Goal: Communication & Community: Answer question/provide support

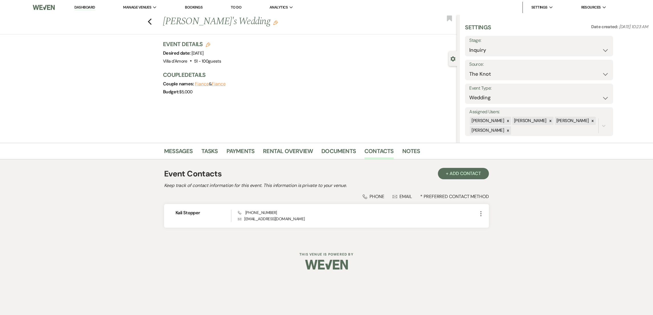
select select "2"
click at [150, 21] on use "button" at bounding box center [150, 22] width 4 height 6
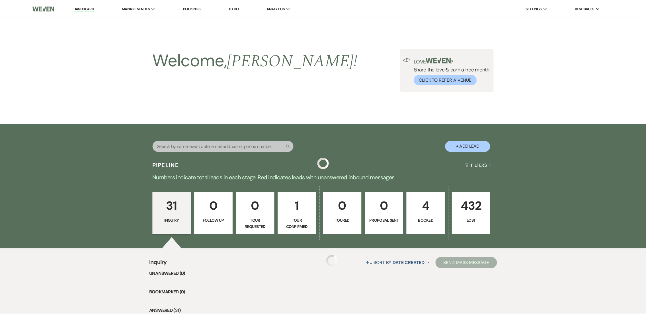
scroll to position [119, 0]
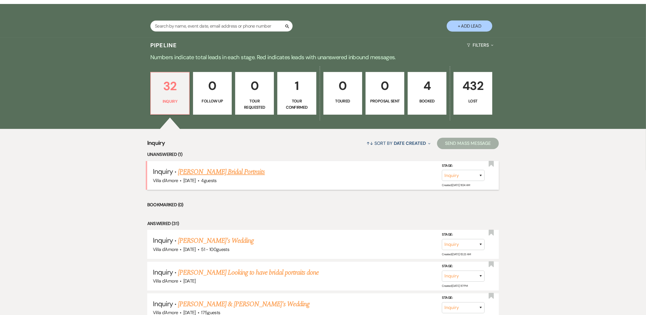
click at [235, 174] on link "[PERSON_NAME] Bridal Portraits" at bounding box center [221, 172] width 87 height 10
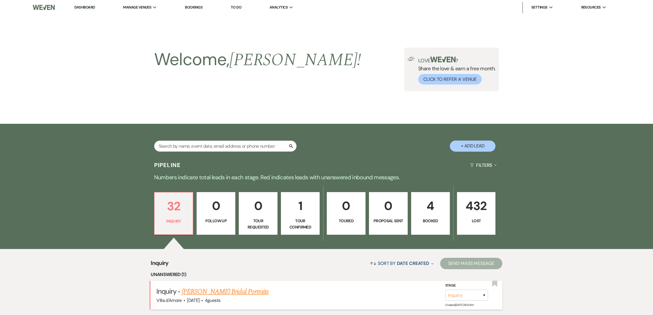
select select "8"
select select "13"
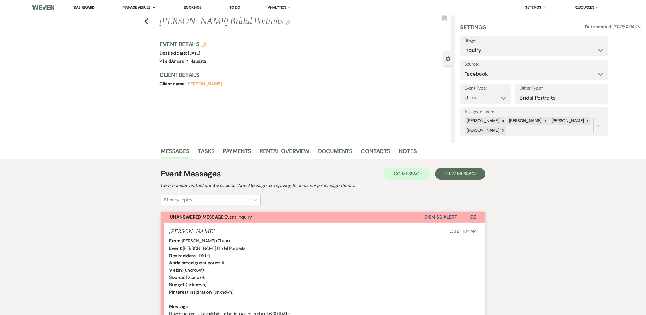
scroll to position [77, 0]
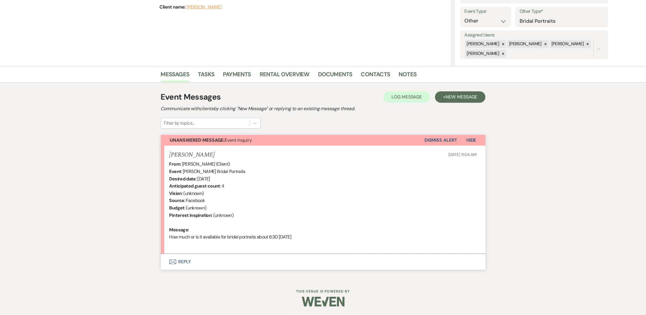
click at [180, 266] on button "Envelope Reply" at bounding box center [323, 262] width 325 height 16
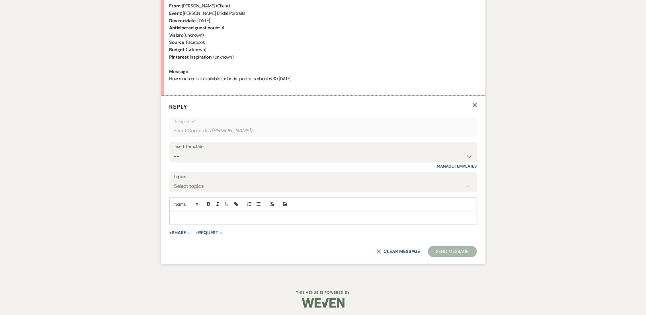
scroll to position [237, 0]
click at [209, 218] on p at bounding box center [323, 217] width 299 height 6
drag, startPoint x: 211, startPoint y: 215, endPoint x: 142, endPoint y: 213, distance: 69.0
click at [142, 213] on div "Messages Tasks Payments Rental Overview Documents Contacts Notes Event Messages…" at bounding box center [323, 93] width 646 height 372
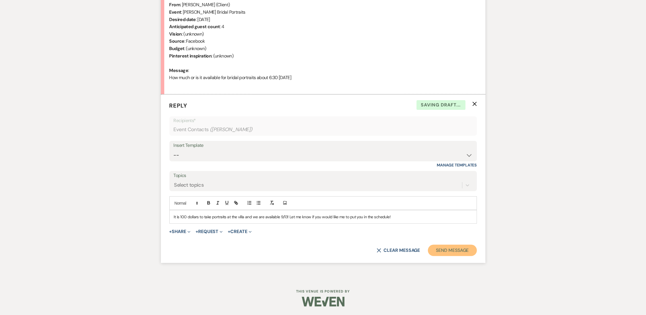
click at [463, 254] on button "Send Message" at bounding box center [452, 250] width 49 height 11
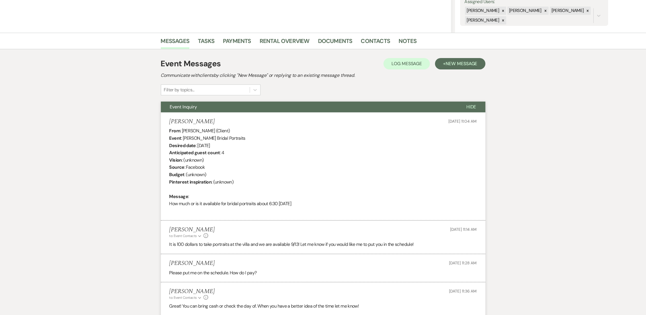
scroll to position [172, 0]
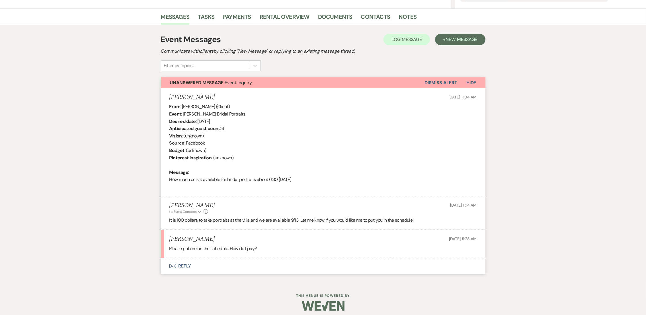
click at [185, 268] on button "Envelope Reply" at bounding box center [323, 266] width 325 height 16
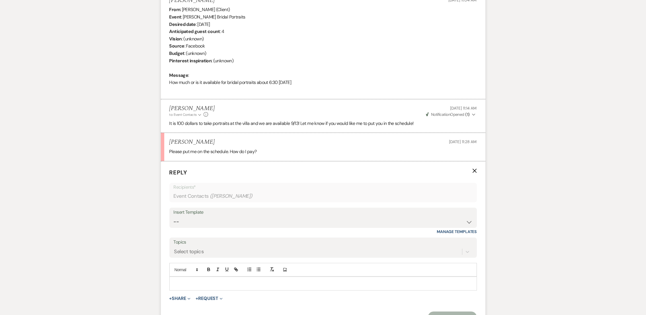
scroll to position [242, 0]
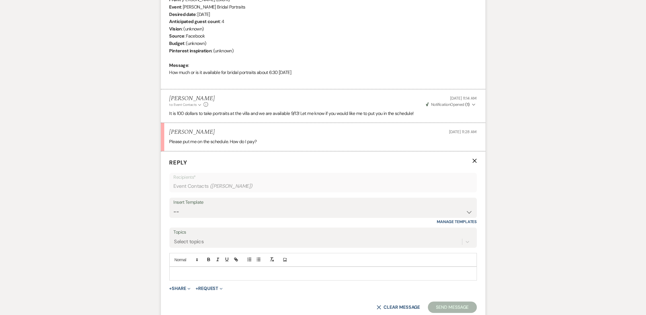
click at [257, 273] on p at bounding box center [323, 274] width 299 height 6
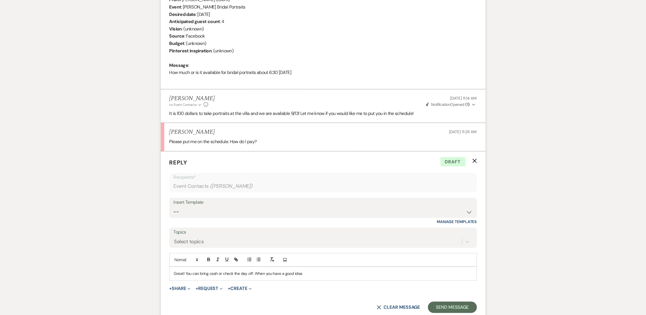
click at [252, 276] on p "Great! You can bring cash or check the day off. When you have a good idea" at bounding box center [323, 274] width 299 height 6
click at [307, 273] on p "Great! You can bring cash or check the day of. When you have a good idea" at bounding box center [323, 274] width 299 height 6
click at [465, 306] on button "Send Message" at bounding box center [452, 307] width 49 height 11
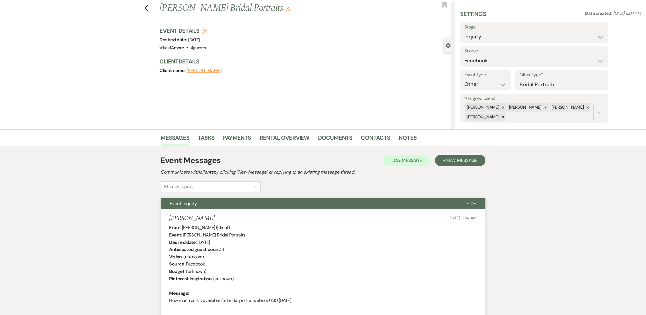
scroll to position [0, 0]
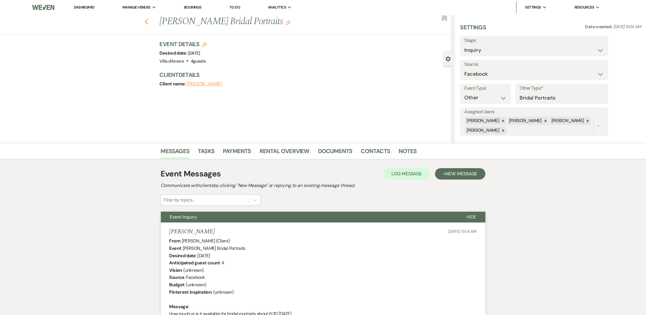
click at [148, 20] on use "button" at bounding box center [146, 22] width 4 height 6
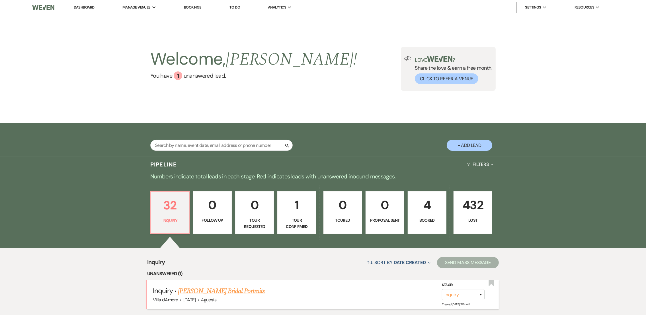
click at [232, 289] on link "[PERSON_NAME] Bridal Portraits" at bounding box center [221, 291] width 87 height 10
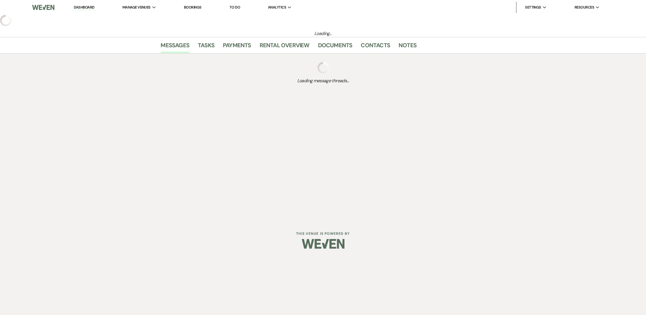
select select "8"
select select "13"
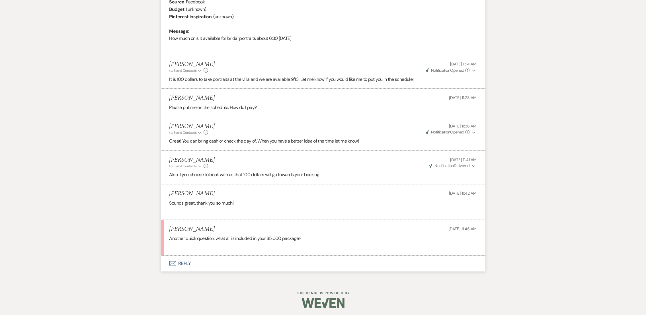
scroll to position [277, 0]
click at [186, 263] on button "Envelope Reply" at bounding box center [323, 262] width 325 height 16
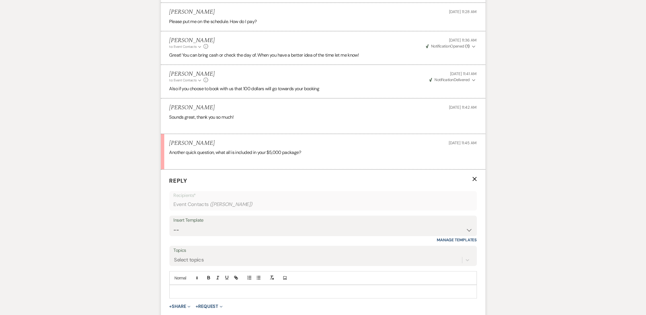
scroll to position [386, 0]
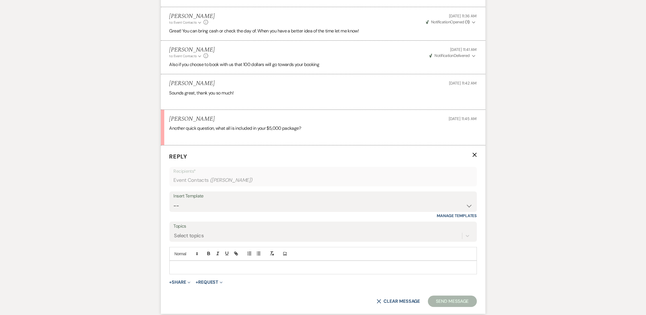
click at [186, 266] on p at bounding box center [323, 268] width 299 height 6
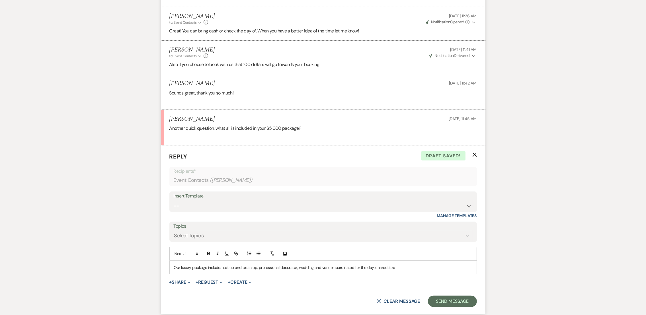
drag, startPoint x: 380, startPoint y: 270, endPoint x: 406, endPoint y: 267, distance: 26.7
click at [406, 267] on p "Our luxury package includes set up and clean up, professional decorator, weddin…" at bounding box center [323, 268] width 299 height 6
click at [406, 269] on p "Our luxury package includes set up and clean up, professional decorator, weddin…" at bounding box center [323, 268] width 299 height 6
click at [372, 266] on p "Our luxury package includes set up and clean up, professional decorator, weddin…" at bounding box center [323, 268] width 299 height 6
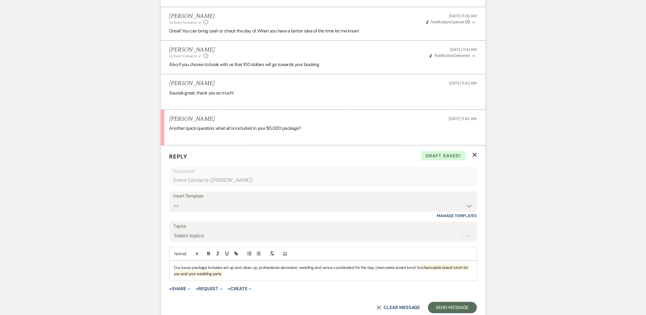
click at [223, 268] on p "Our luxury package includes set up and clean up, professional decorator, weddin…" at bounding box center [323, 271] width 299 height 13
click at [462, 268] on p "Our luxury package includes the villa for the day 10-10, set up and clean up, p…" at bounding box center [323, 271] width 299 height 13
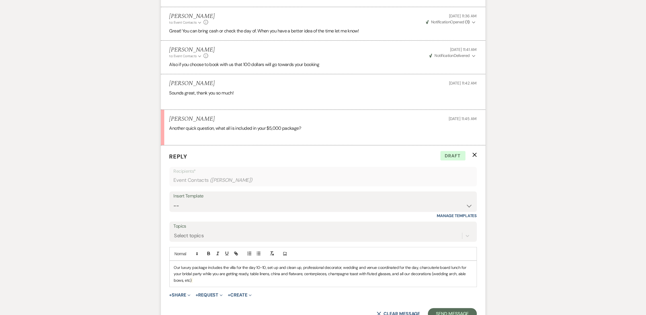
click at [300, 268] on p "Our luxury package includes the villa for the day 10-10, set up and clean up, p…" at bounding box center [323, 274] width 299 height 19
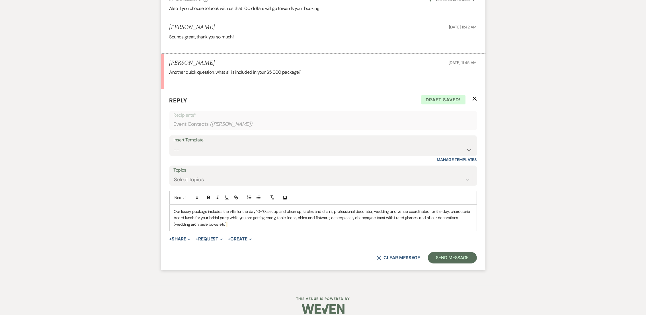
scroll to position [450, 0]
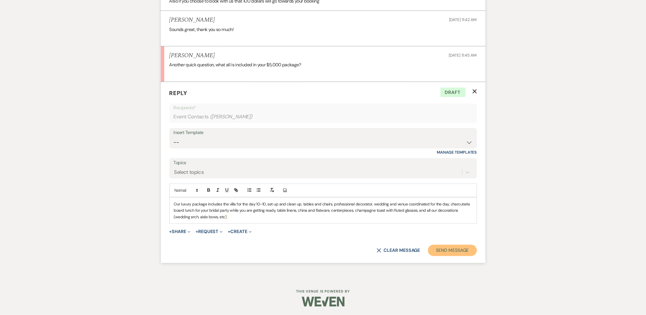
click at [451, 251] on button "Send Message" at bounding box center [452, 250] width 49 height 11
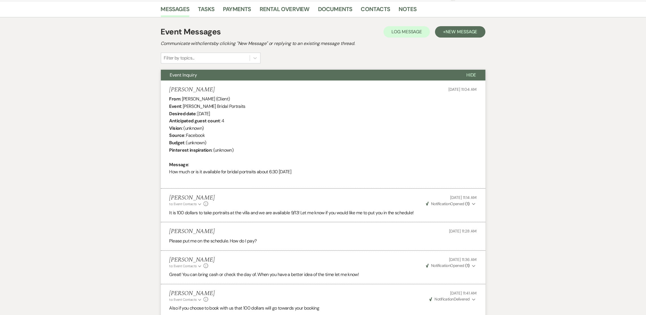
scroll to position [0, 0]
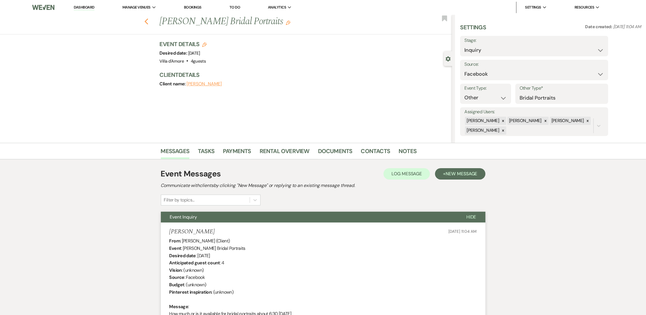
click at [148, 23] on use "button" at bounding box center [146, 22] width 4 height 6
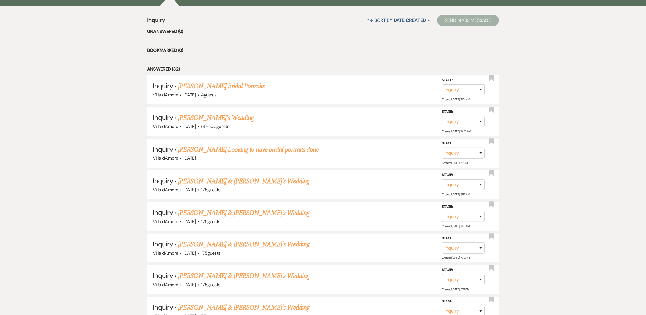
scroll to position [246, 0]
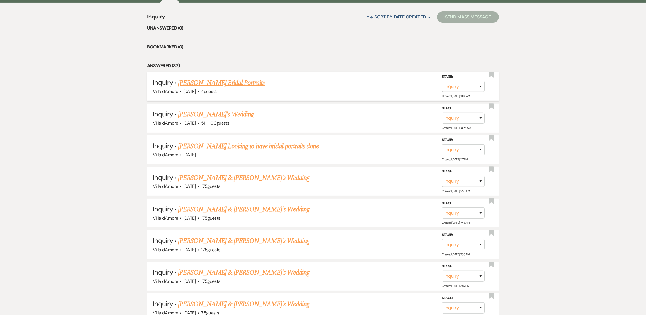
click at [238, 82] on link "[PERSON_NAME] Bridal Portraits" at bounding box center [221, 83] width 87 height 10
select select "8"
select select "13"
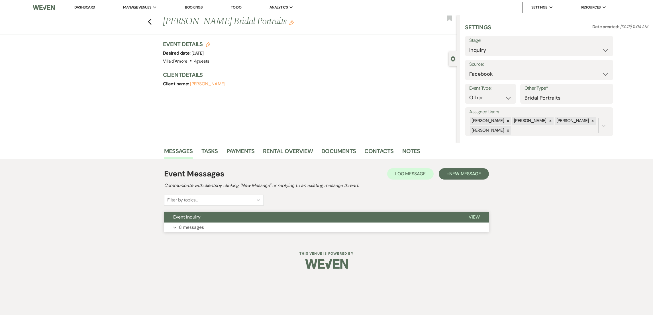
click at [183, 224] on p "8 messages" at bounding box center [191, 227] width 25 height 7
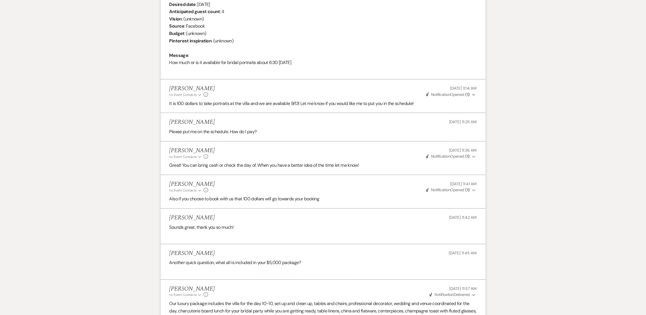
scroll to position [326, 0]
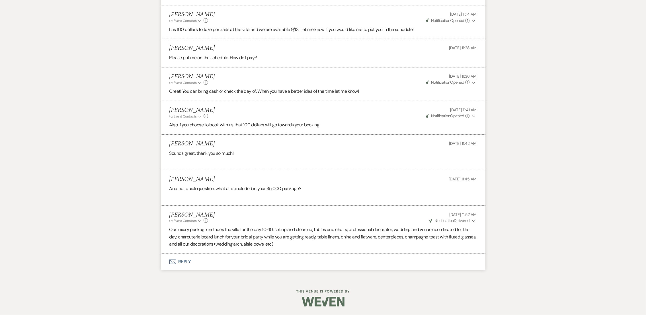
click at [182, 259] on button "Envelope Reply" at bounding box center [323, 262] width 325 height 16
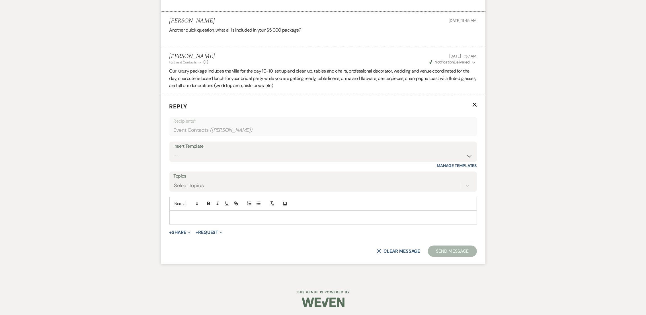
scroll to position [486, 0]
click at [180, 234] on button "+ Share Expand" at bounding box center [179, 232] width 21 height 5
click at [190, 241] on span "Doc Upload Documents" at bounding box center [192, 243] width 32 height 6
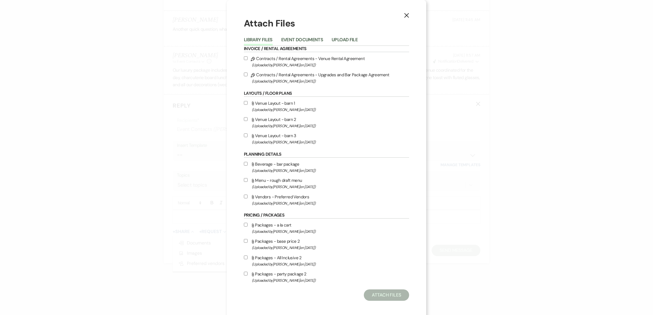
click at [404, 18] on button "X" at bounding box center [406, 15] width 9 height 10
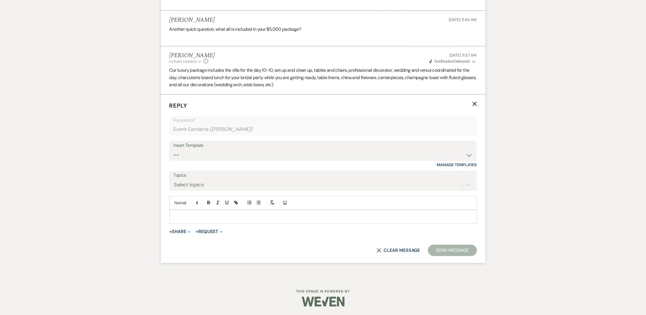
click at [474, 105] on icon "X" at bounding box center [475, 104] width 5 height 5
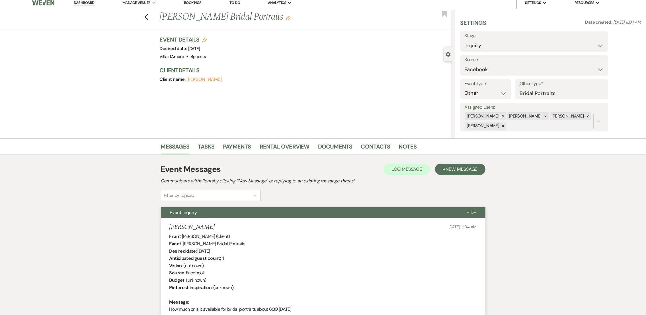
scroll to position [0, 0]
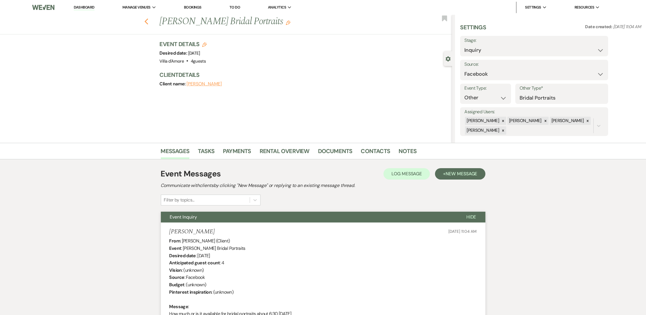
click at [148, 22] on use "button" at bounding box center [146, 22] width 4 height 6
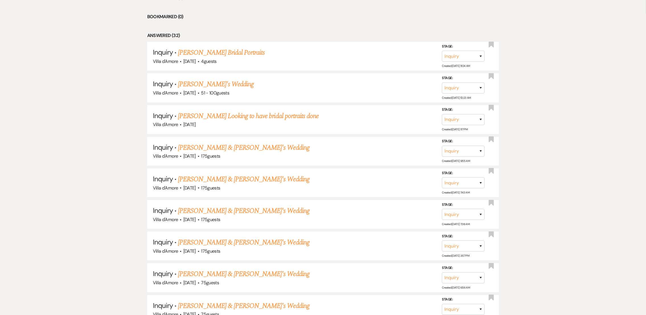
scroll to position [282, 0]
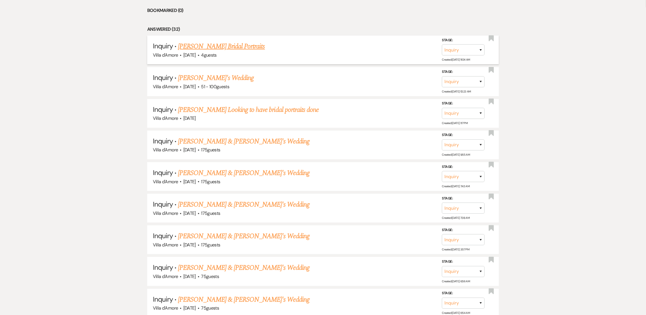
click at [249, 46] on link "[PERSON_NAME] Bridal Portraits" at bounding box center [221, 46] width 87 height 10
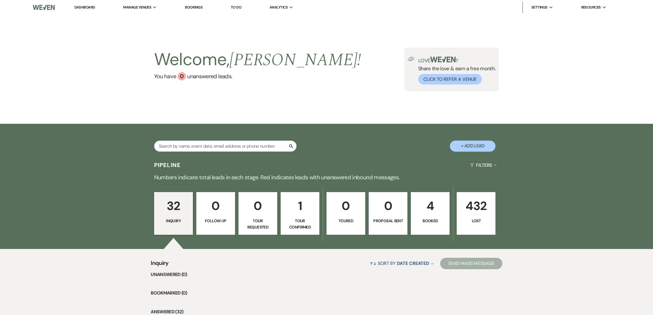
select select "8"
select select "13"
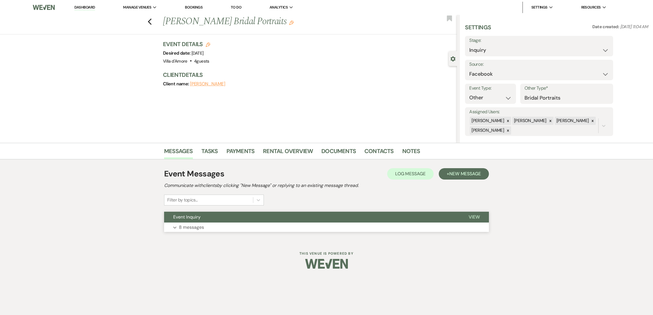
click at [187, 228] on p "8 messages" at bounding box center [191, 227] width 25 height 7
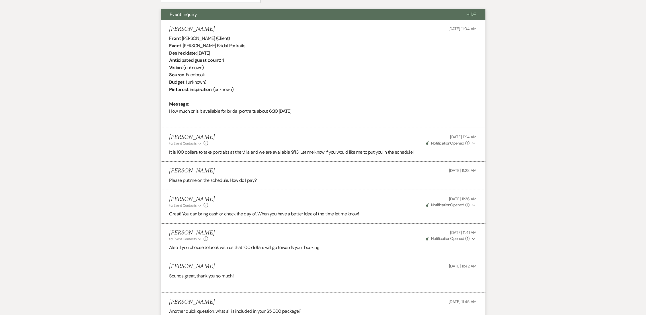
scroll to position [326, 0]
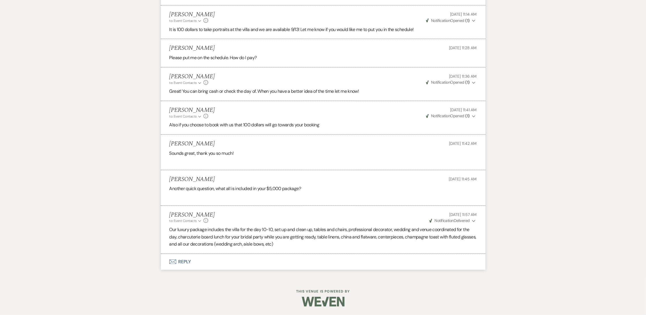
click at [458, 220] on span "Weven Check Notification Delivered" at bounding box center [450, 220] width 40 height 5
click at [351, 215] on div "Stephanie Gilson to: Event Contacts Expand Info Aug 14, 2025, 11:57 AM Weven Ch…" at bounding box center [323, 218] width 308 height 12
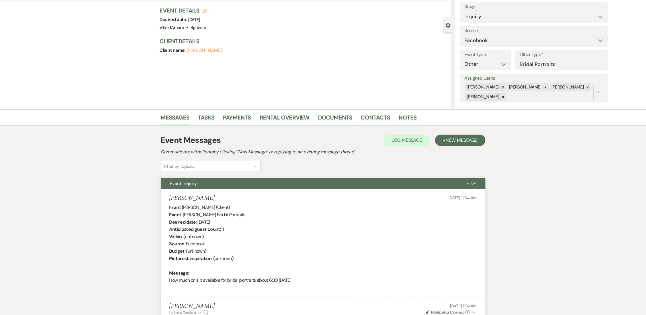
scroll to position [0, 0]
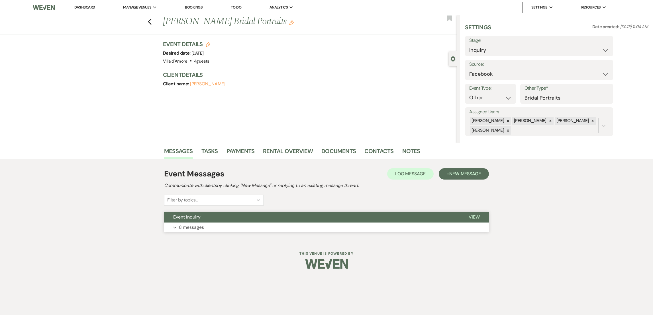
click at [192, 225] on p "8 messages" at bounding box center [191, 227] width 25 height 7
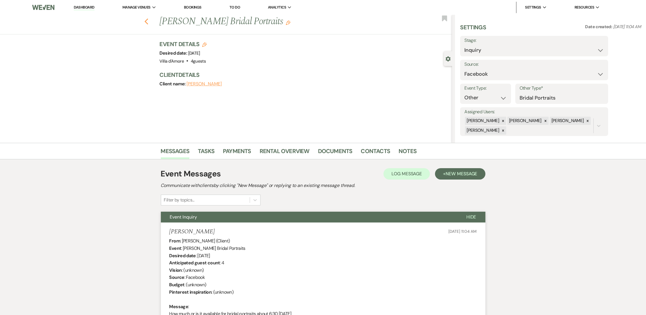
click at [148, 23] on use "button" at bounding box center [146, 22] width 4 height 6
